Goal: Answer question/provide support: Share knowledge or assist other users

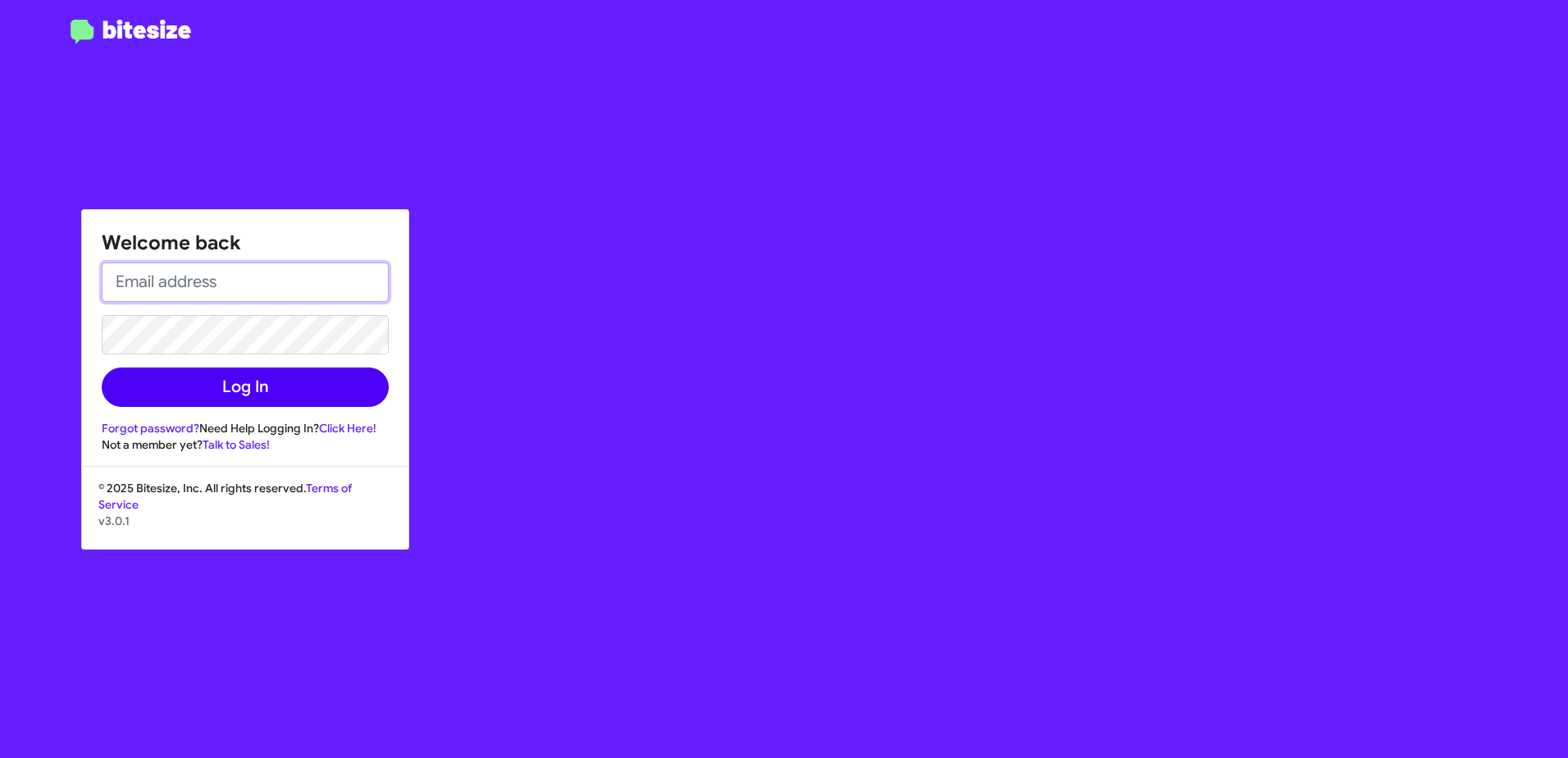
type input "[EMAIL_ADDRESS][PERSON_NAME][DOMAIN_NAME]"
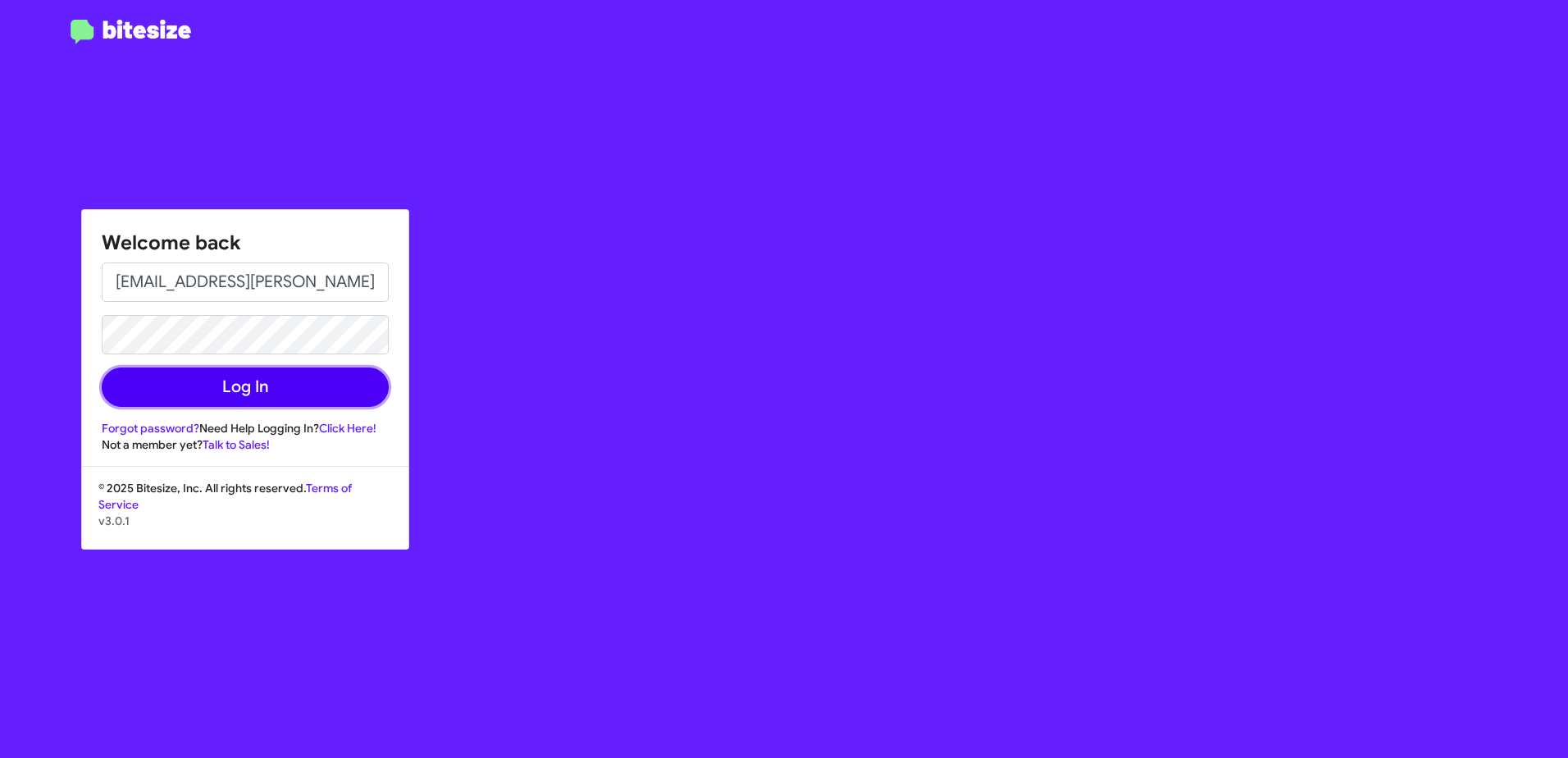
click at [269, 395] on button "Log In" at bounding box center [245, 387] width 287 height 39
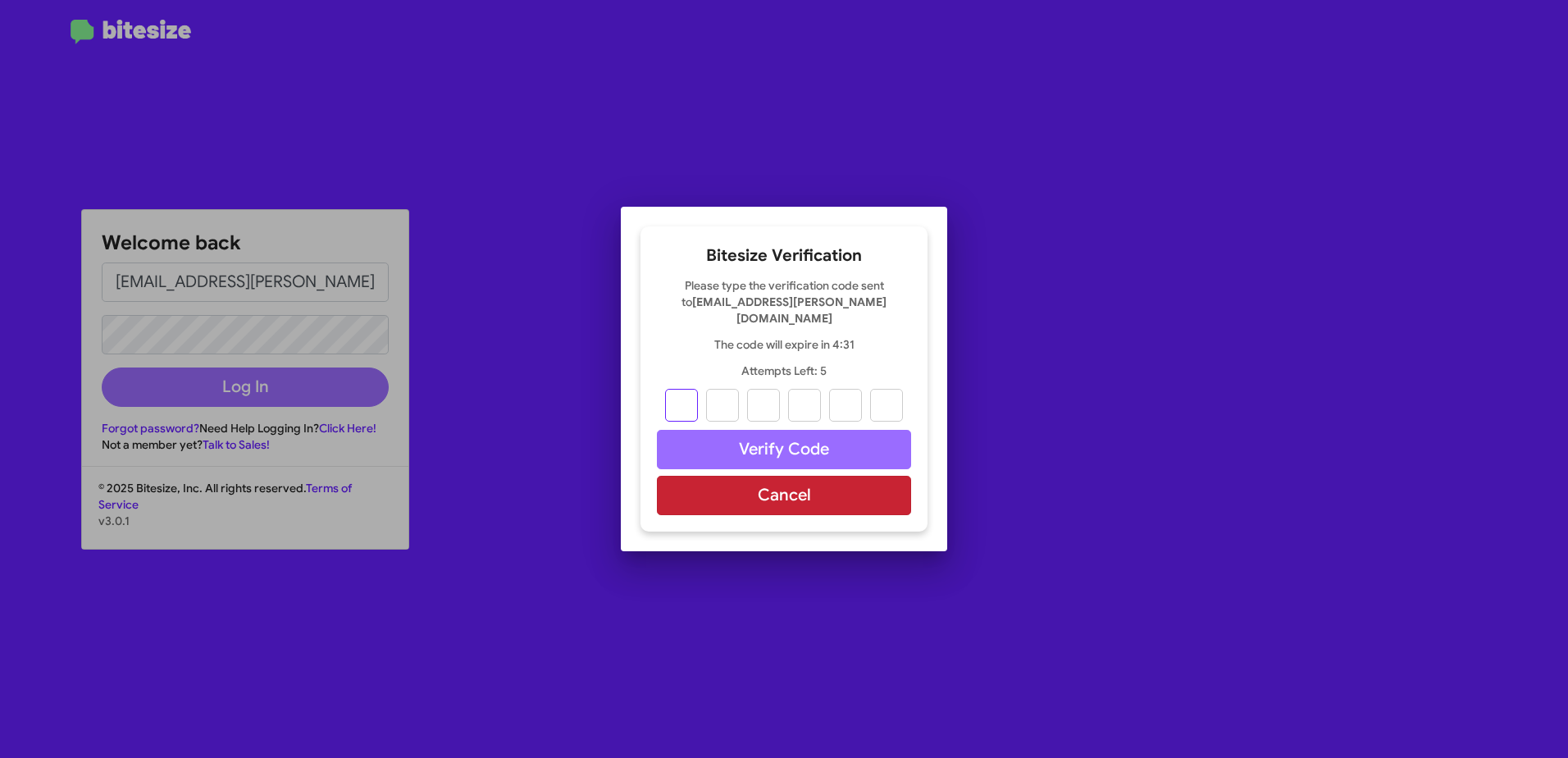
type input "2"
type input "7"
type input "6"
type input "7"
click at [735, 395] on div "2 7 6 7" at bounding box center [784, 405] width 254 height 33
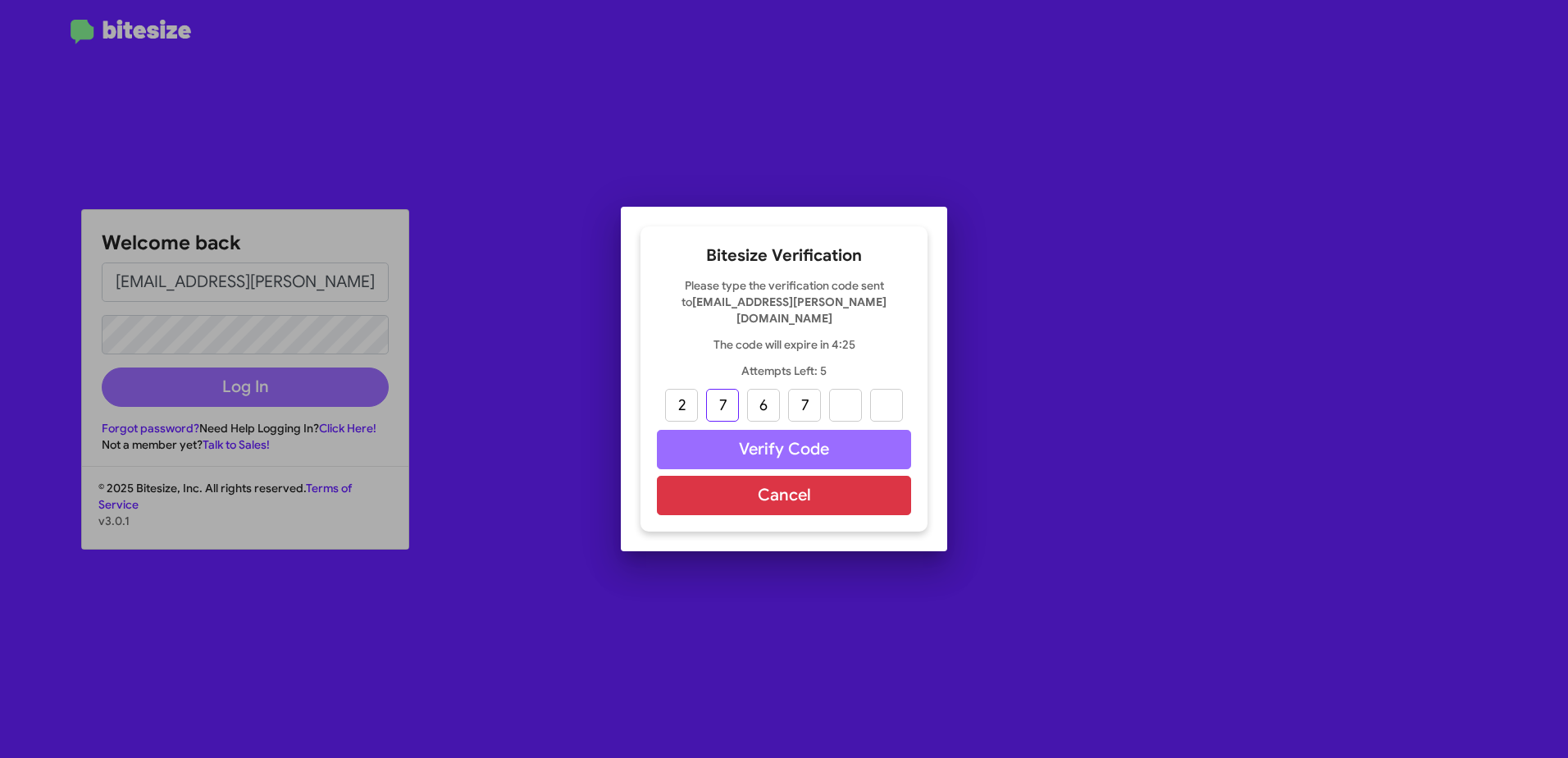
click at [733, 395] on input "7" at bounding box center [723, 405] width 33 height 33
click at [733, 395] on input "text" at bounding box center [723, 405] width 33 height 33
type input "6"
click at [747, 398] on input "text" at bounding box center [764, 405] width 33 height 33
type input "7"
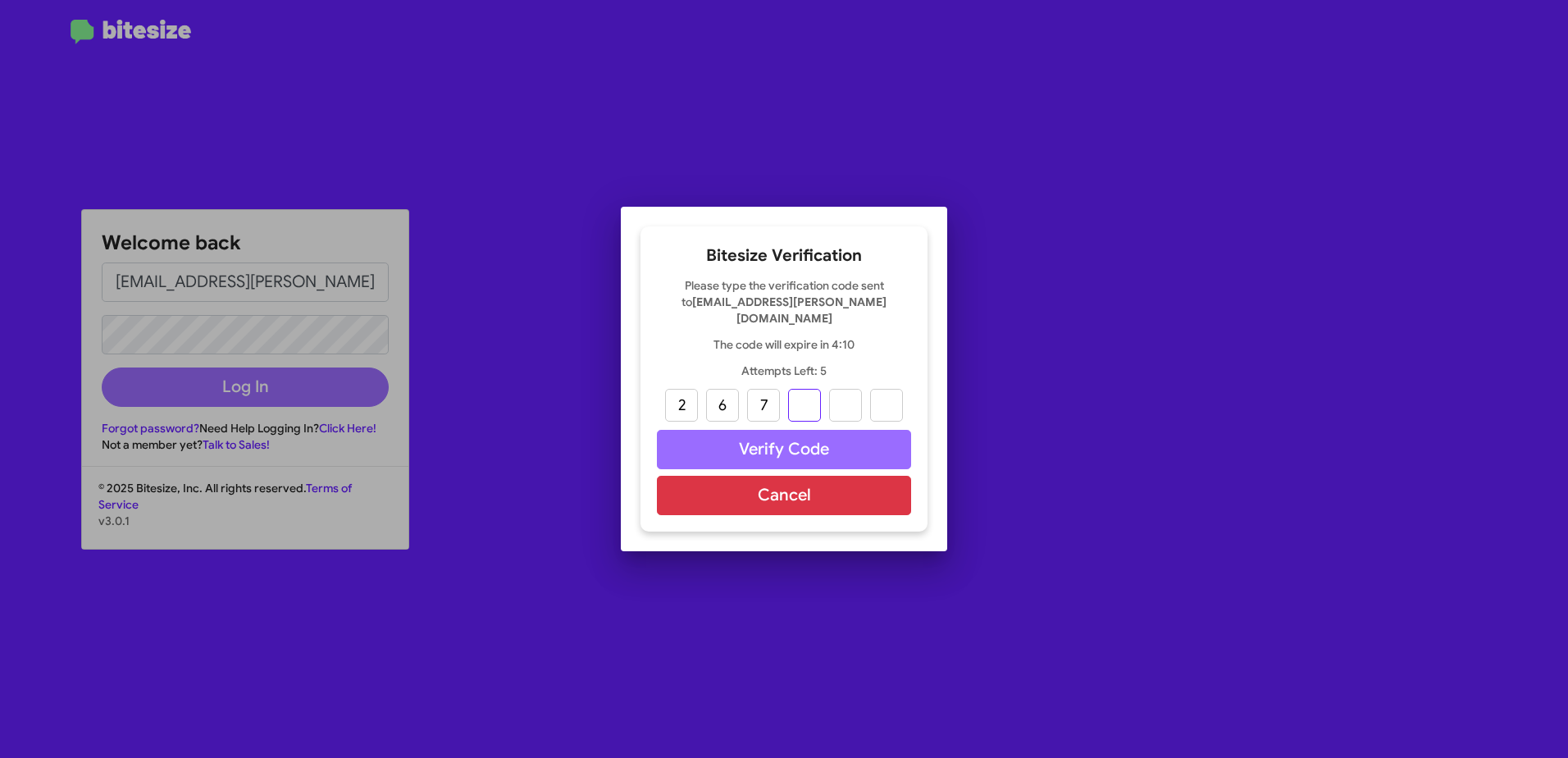
click at [808, 399] on input "text" at bounding box center [804, 405] width 33 height 33
type input "2"
type input "6"
type input "4"
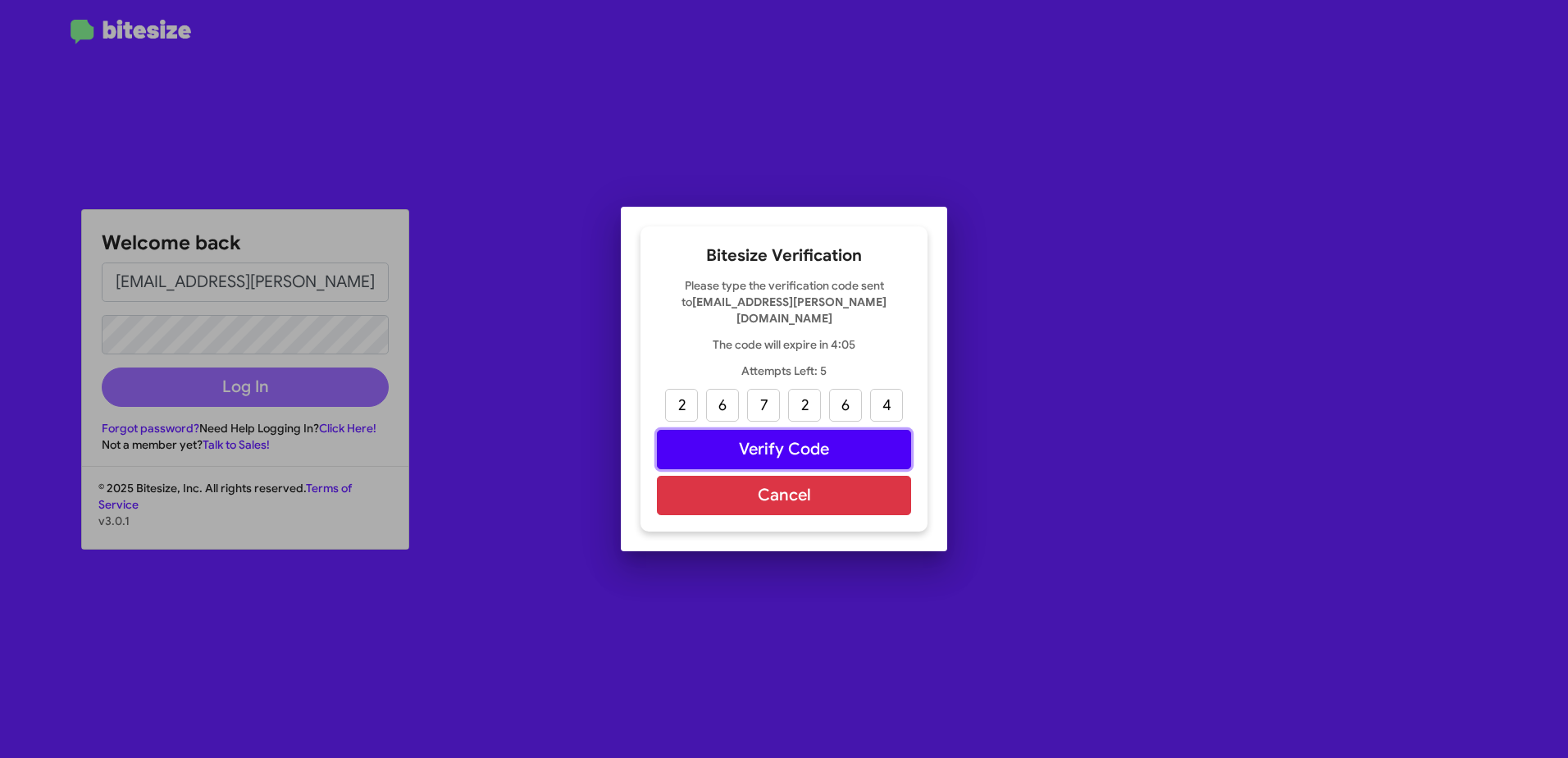
click at [808, 449] on button "Verify Code" at bounding box center [784, 449] width 254 height 39
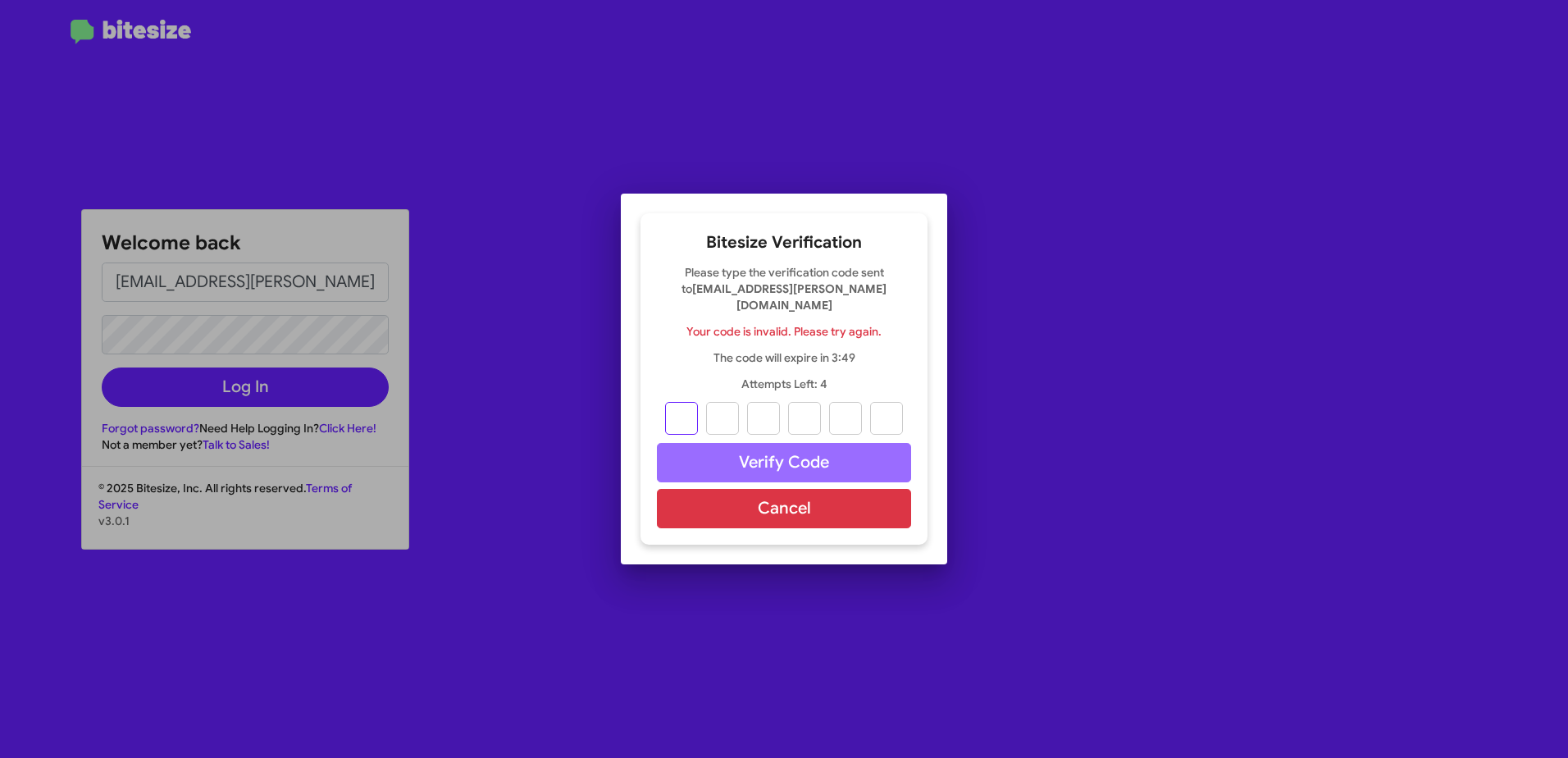
type input "2"
type input "6"
type input "7"
type input "4"
type input "6"
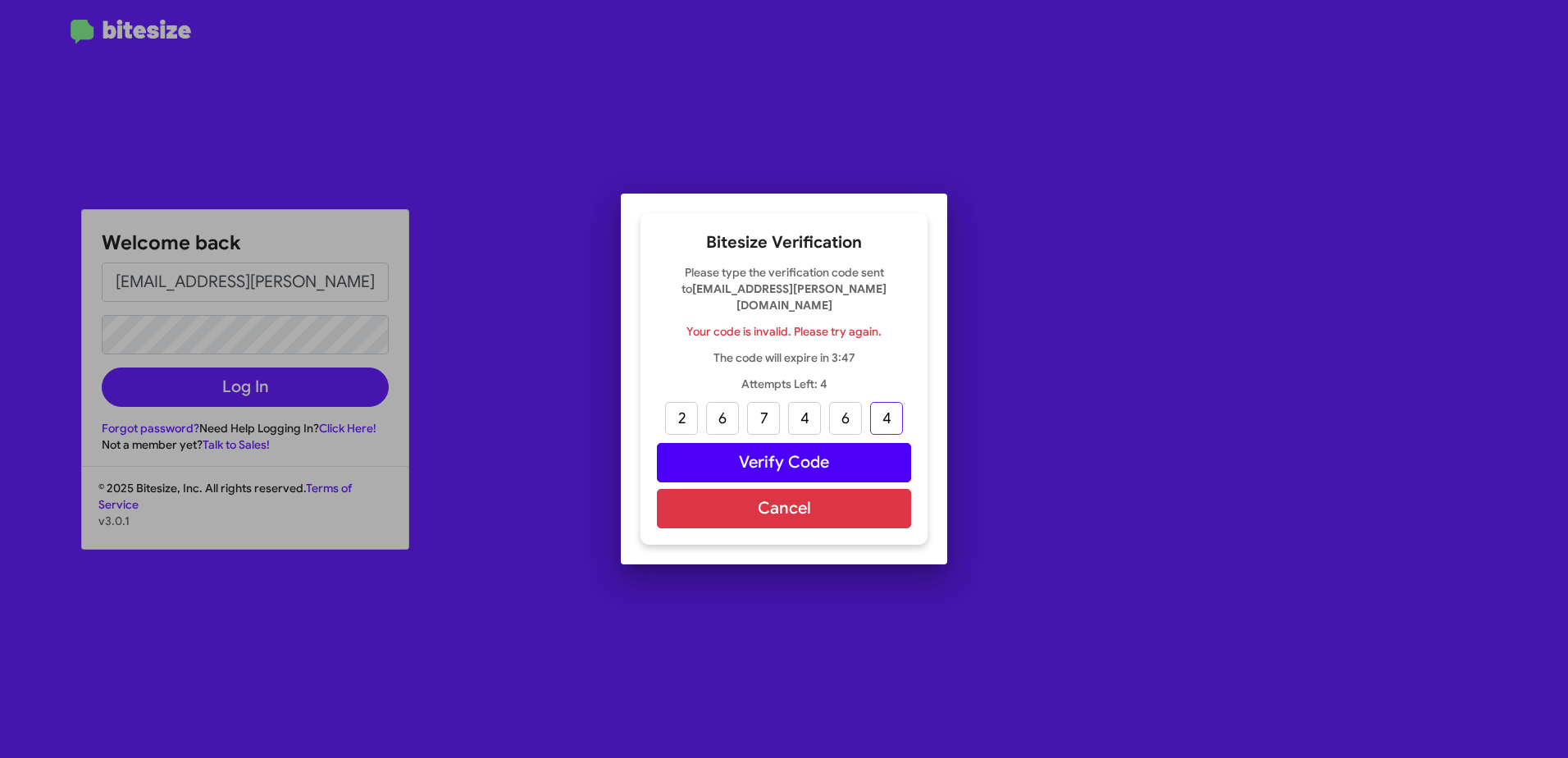
type input "4"
click at [799, 456] on button "Verify Code" at bounding box center [784, 462] width 254 height 39
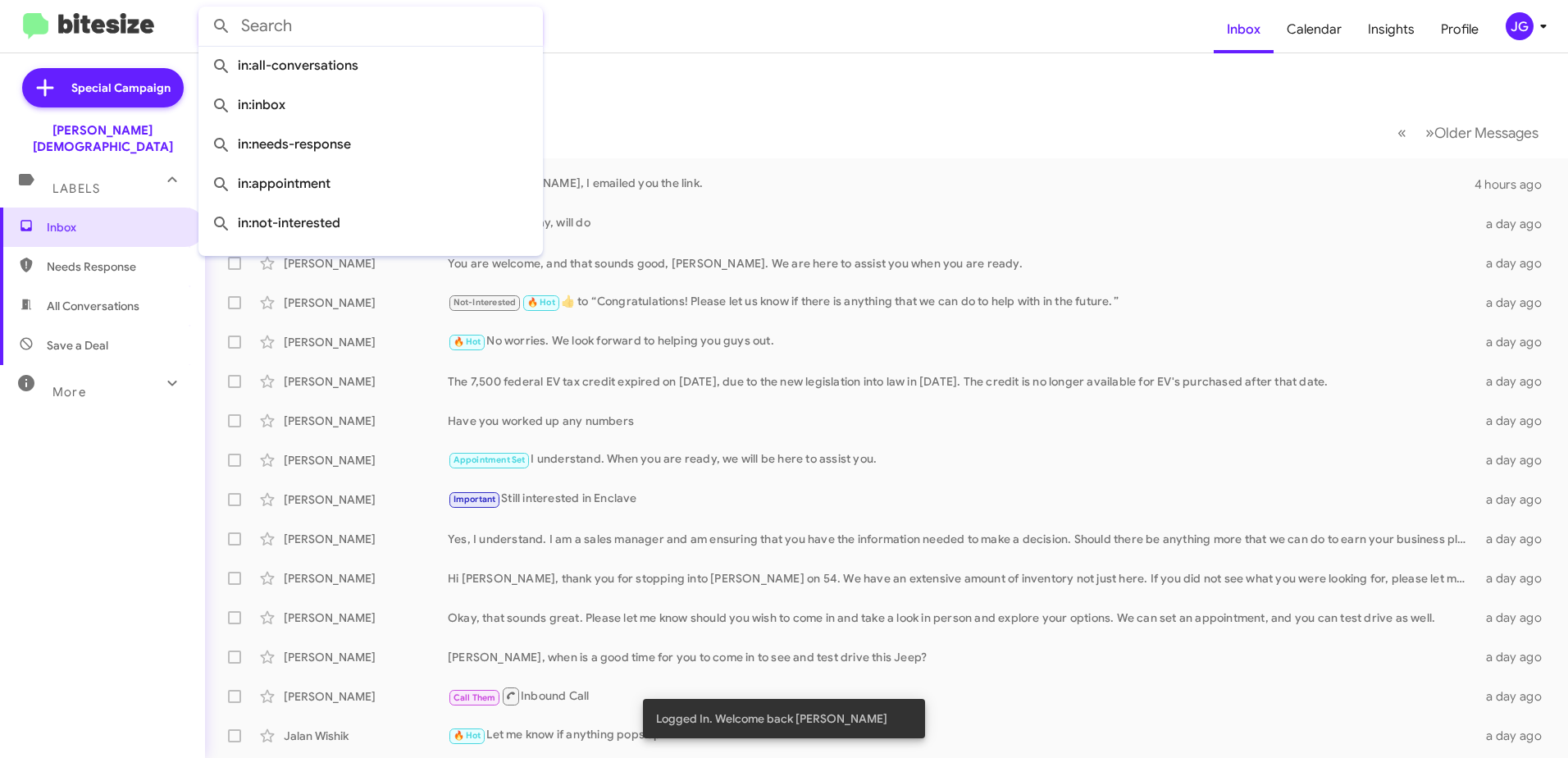
click at [272, 32] on input "text" at bounding box center [370, 25] width 345 height 39
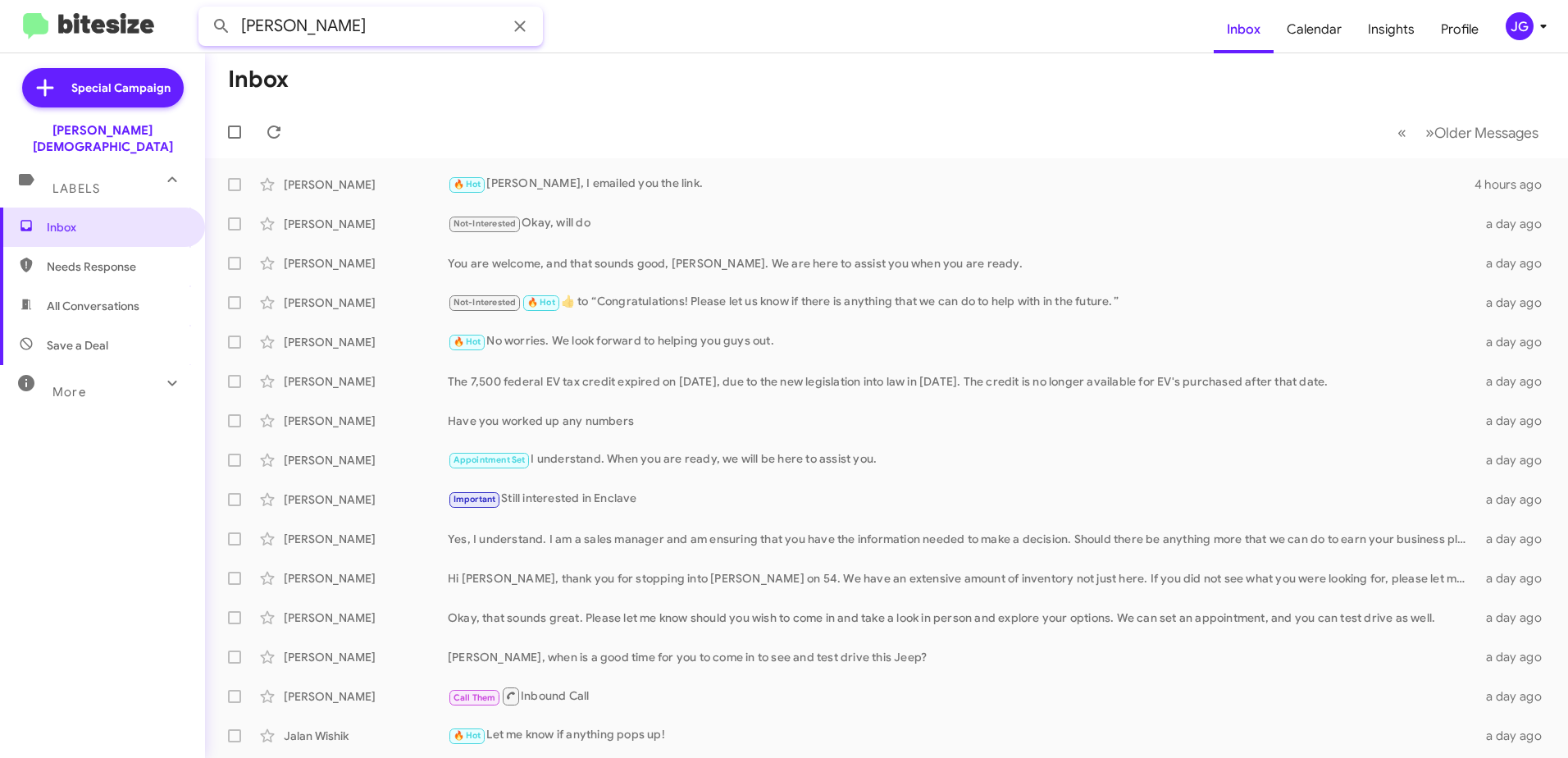
type input "[PERSON_NAME]"
click at [205, 10] on button at bounding box center [221, 26] width 33 height 33
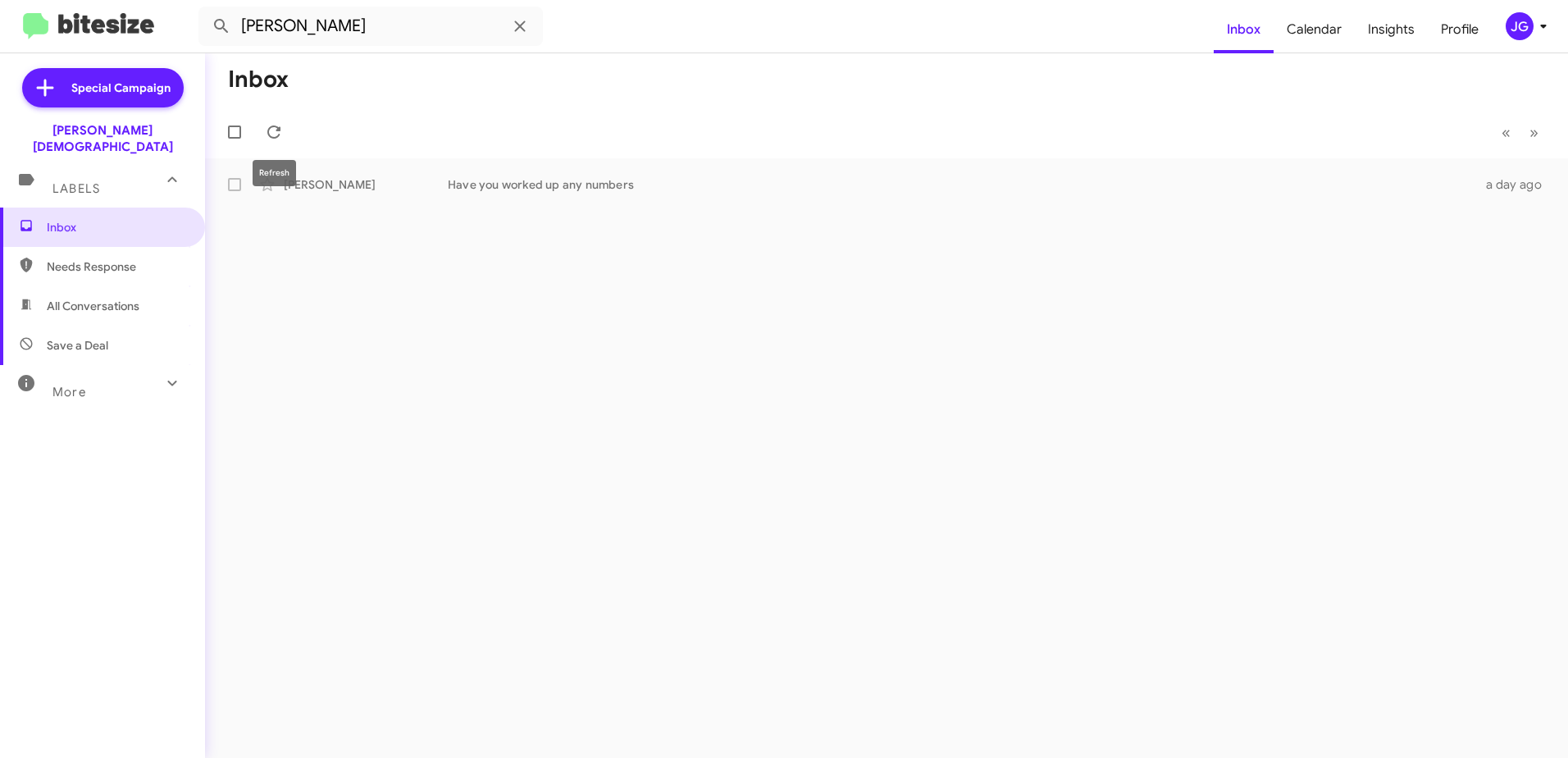
click at [304, 182] on mat-tooltip-component "Refresh" at bounding box center [274, 173] width 66 height 49
click at [314, 179] on div "[PERSON_NAME]" at bounding box center [366, 185] width 164 height 16
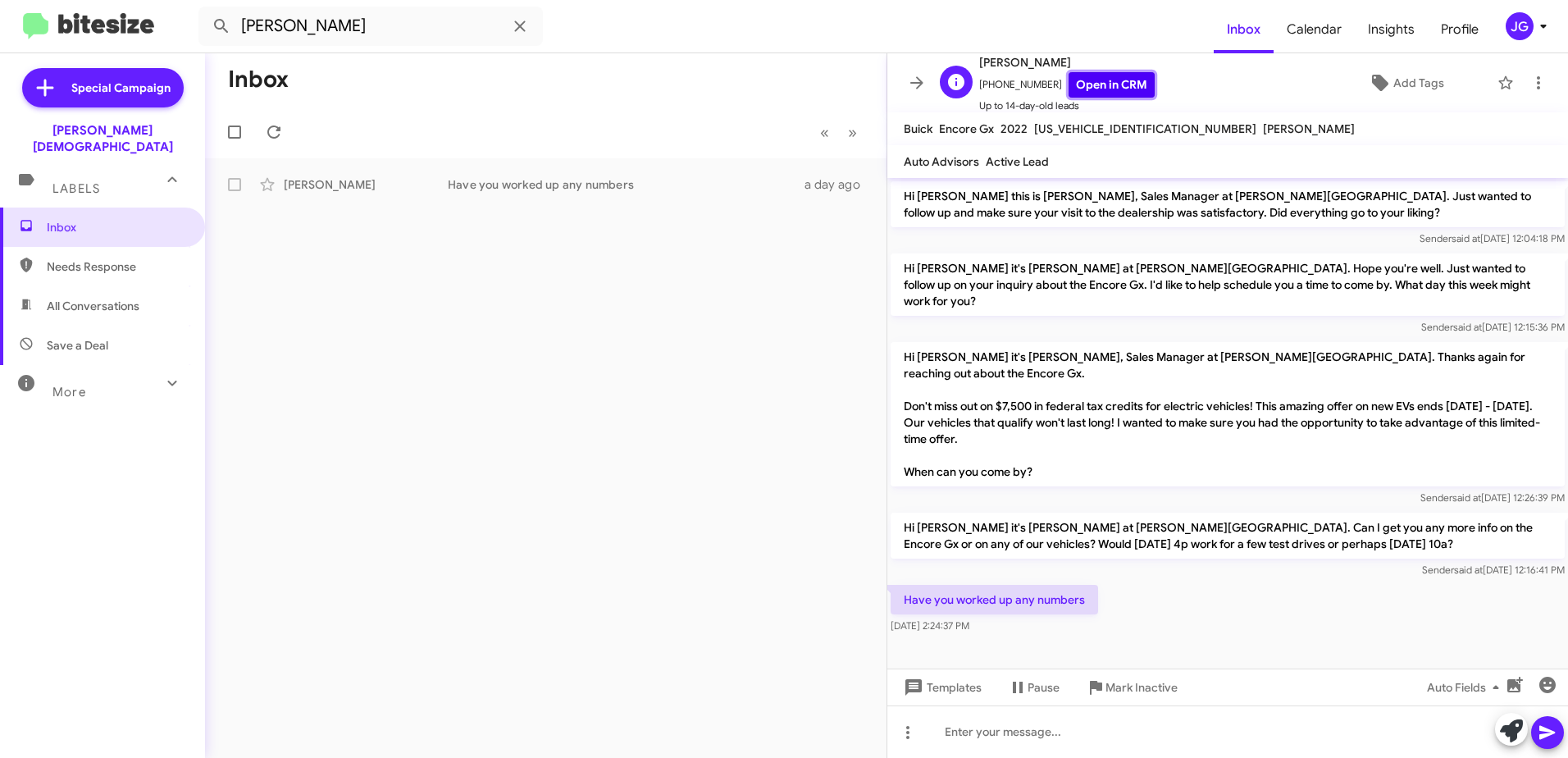
click at [1094, 86] on link "Open in CRM" at bounding box center [1112, 85] width 86 height 25
